Goal: Navigation & Orientation: Find specific page/section

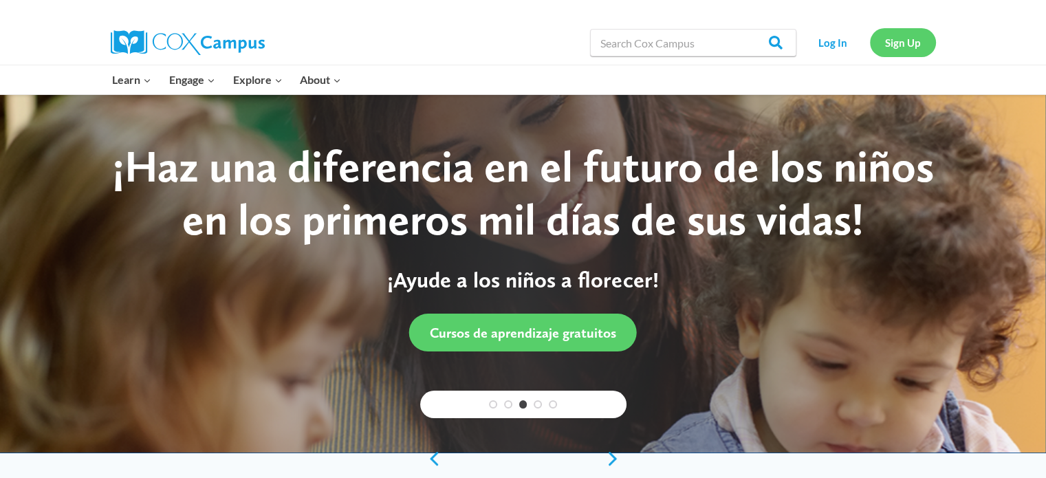
click at [903, 45] on link "Sign Up" at bounding box center [903, 42] width 66 height 28
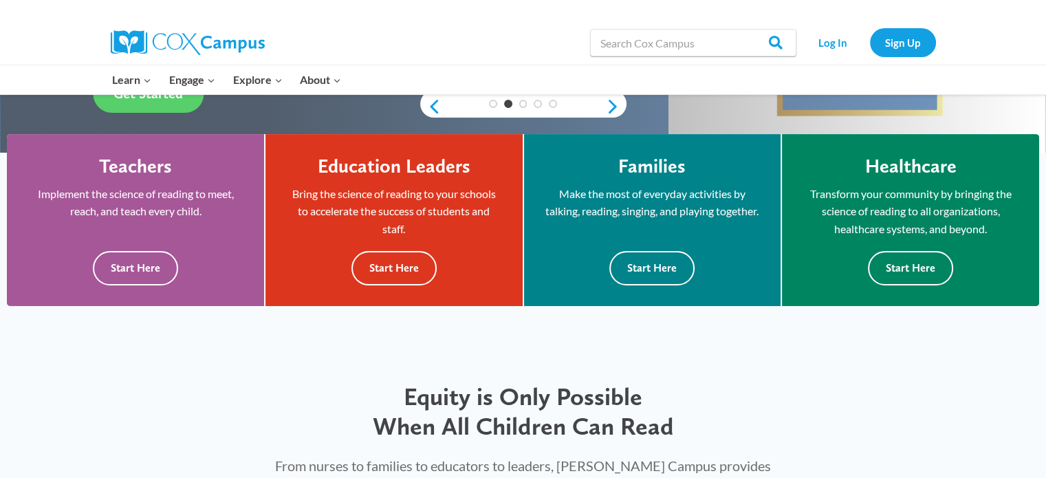
scroll to position [352, 0]
click at [143, 261] on button "Start Here" at bounding box center [135, 268] width 85 height 34
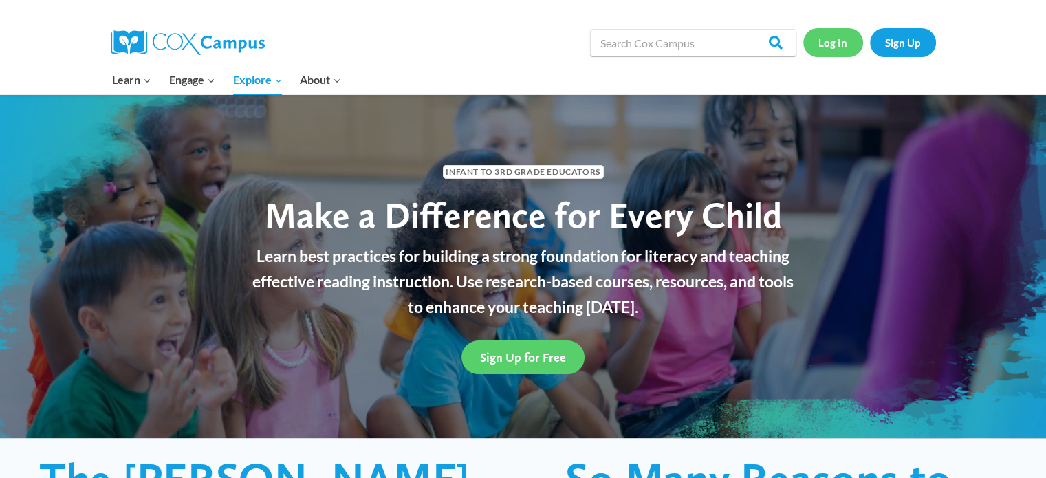
click at [842, 41] on link "Log In" at bounding box center [833, 42] width 60 height 28
